Goal: Task Accomplishment & Management: Manage account settings

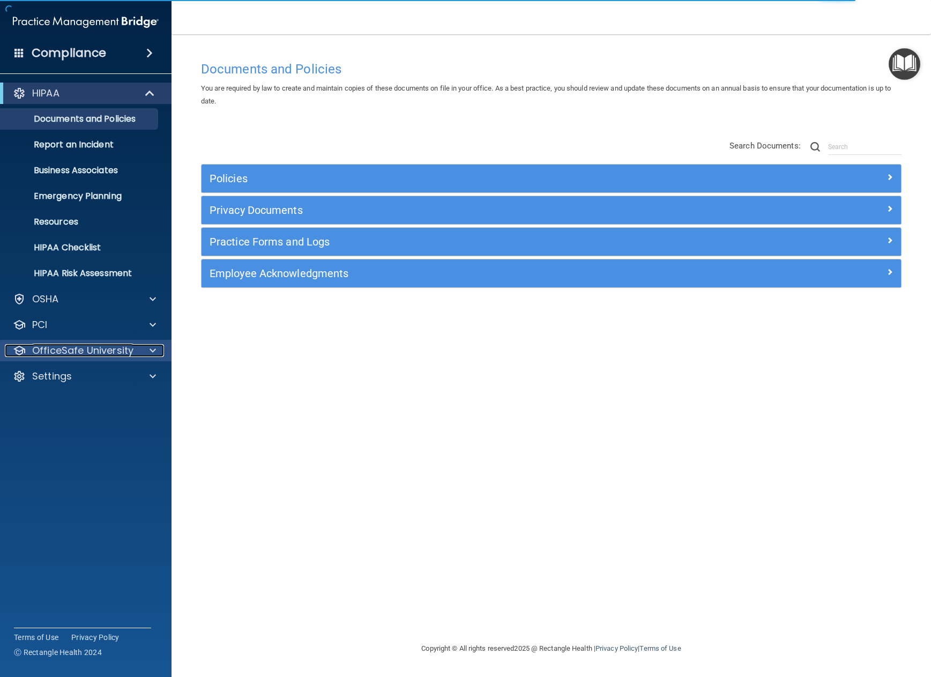
click at [91, 352] on p "OfficeSafe University" at bounding box center [82, 350] width 101 height 13
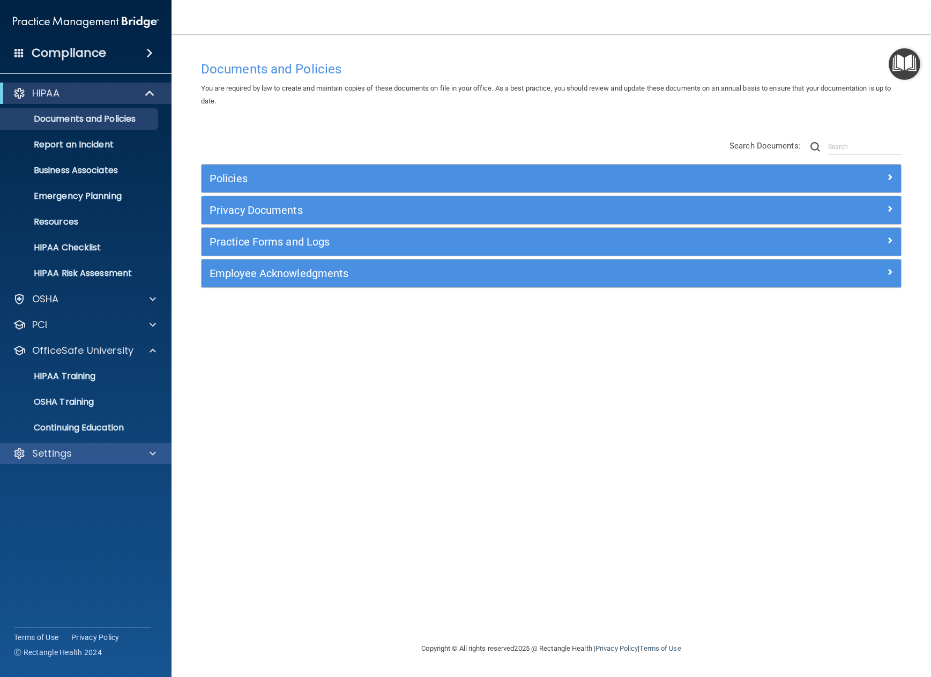
click at [67, 460] on div "Settings" at bounding box center [86, 453] width 172 height 21
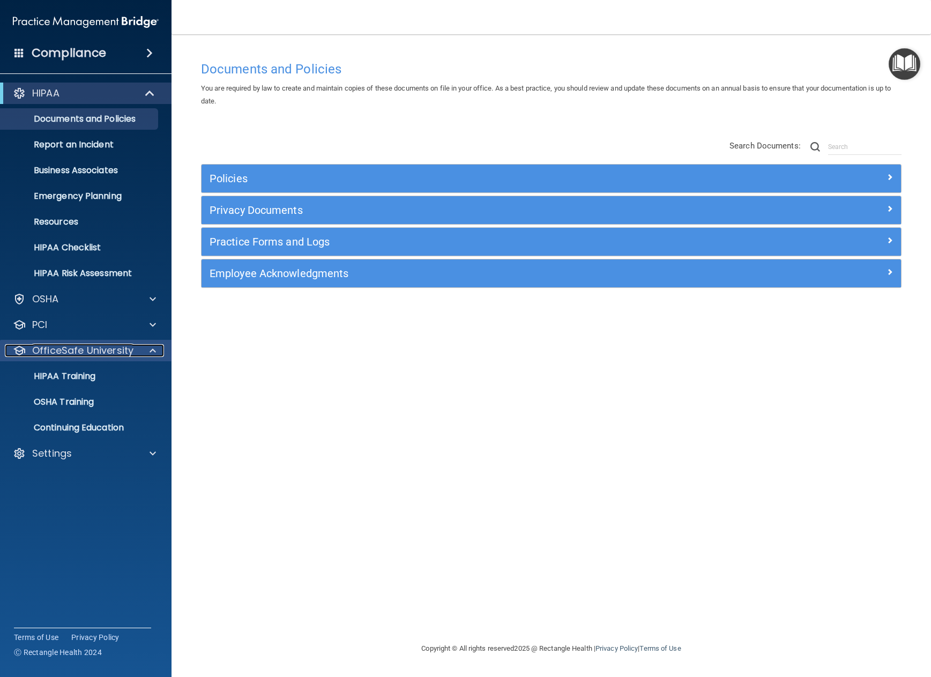
click at [152, 347] on span at bounding box center [153, 350] width 6 height 13
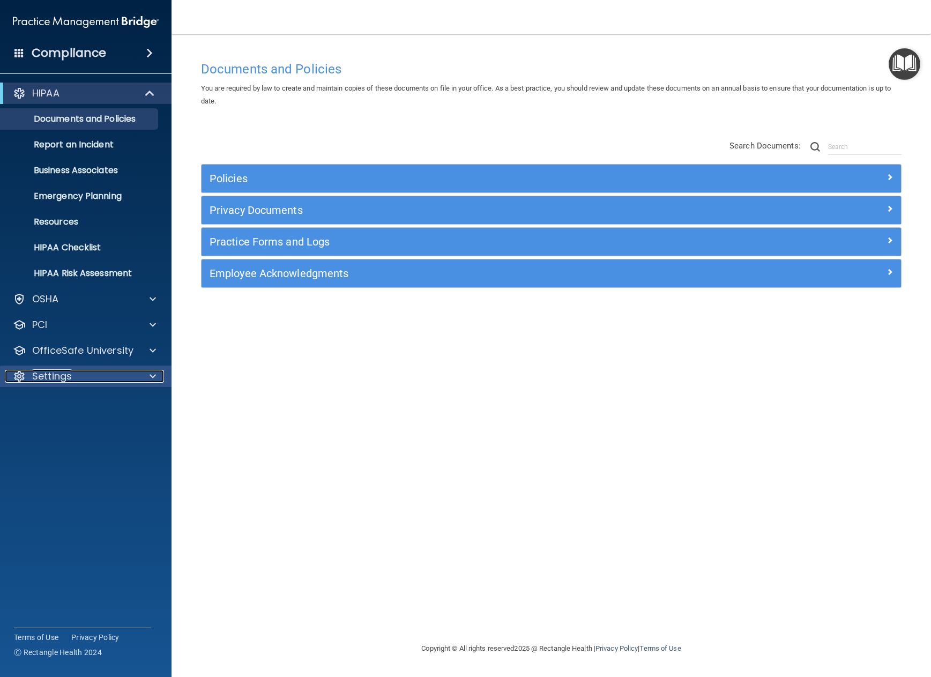
click at [150, 375] on span at bounding box center [153, 376] width 6 height 13
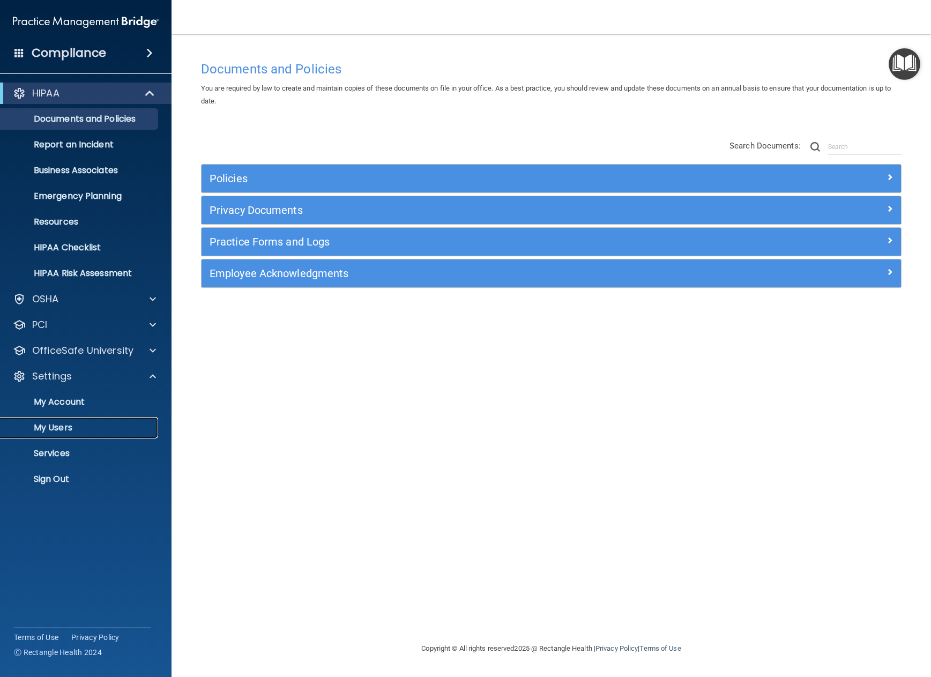
click at [64, 426] on p "My Users" at bounding box center [80, 427] width 146 height 11
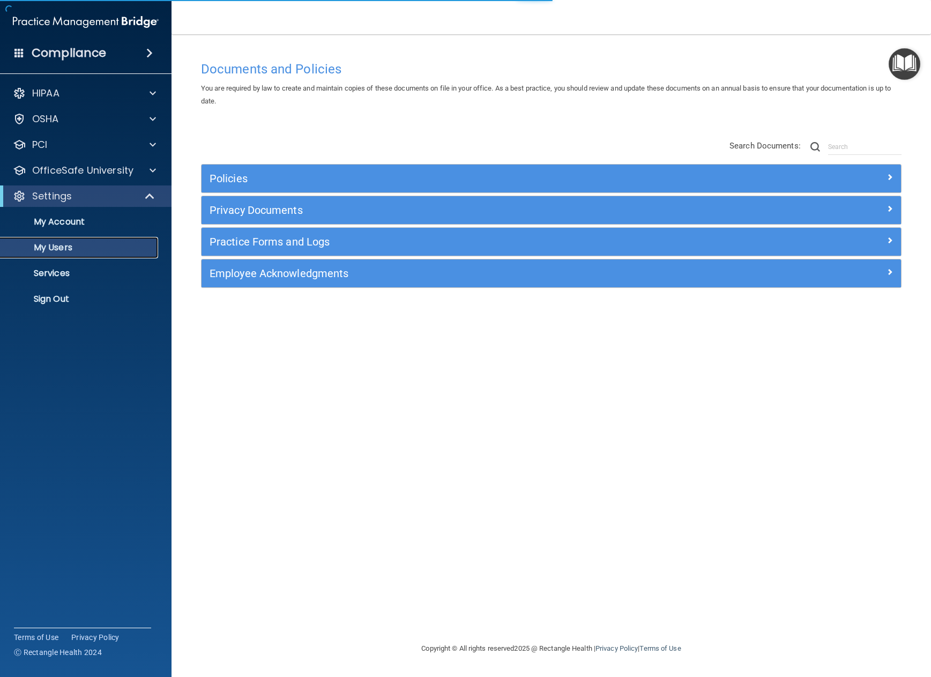
select select "20"
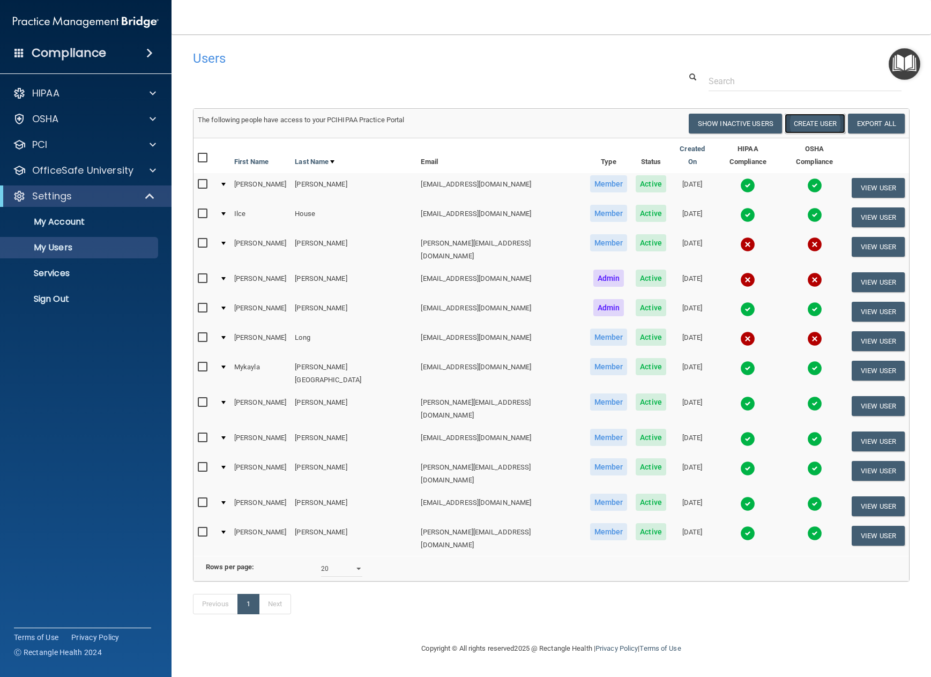
click at [815, 126] on button "Create User" at bounding box center [815, 124] width 61 height 20
